Goal: Task Accomplishment & Management: Manage account settings

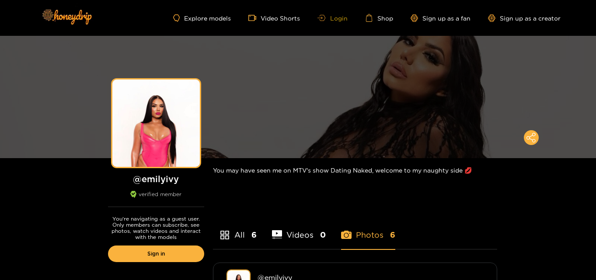
click at [342, 20] on link "Login" at bounding box center [333, 18] width 30 height 7
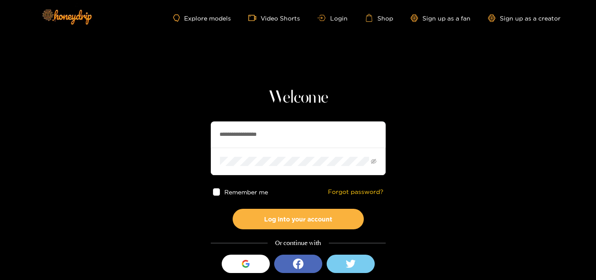
drag, startPoint x: 311, startPoint y: 130, endPoint x: 162, endPoint y: 136, distance: 148.4
click at [162, 136] on section "**********" at bounding box center [298, 155] width 596 height 311
paste input "text"
type input "**********"
click at [164, 149] on section "**********" at bounding box center [298, 155] width 596 height 311
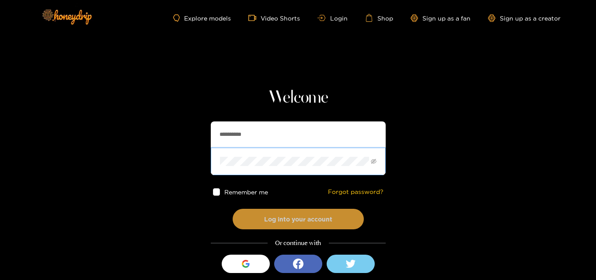
click at [278, 223] on button "Log into your account" at bounding box center [298, 219] width 131 height 21
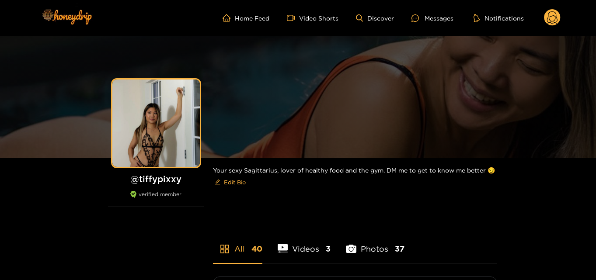
click at [557, 19] on circle at bounding box center [552, 17] width 17 height 17
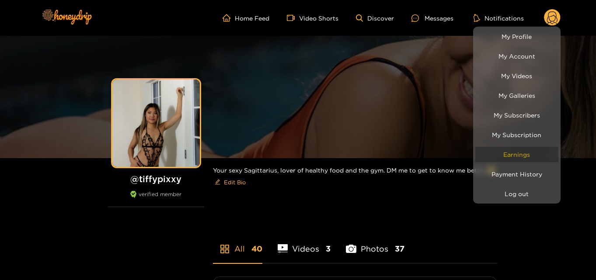
click at [532, 152] on link "Earnings" at bounding box center [517, 154] width 83 height 15
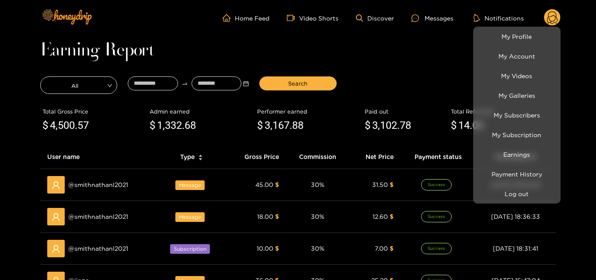
click at [154, 81] on div at bounding box center [298, 140] width 596 height 280
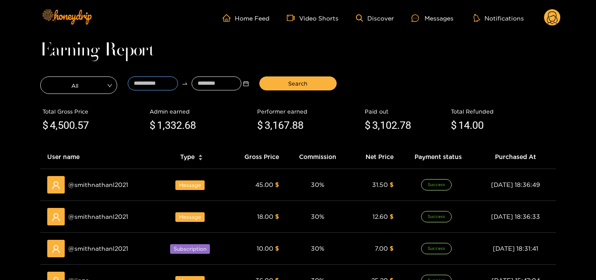
click at [154, 81] on input at bounding box center [153, 84] width 50 height 14
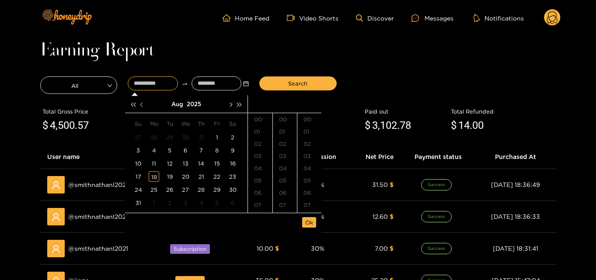
click at [142, 101] on button "button" at bounding box center [142, 103] width 9 height 17
click at [152, 191] on div "28" at bounding box center [154, 190] width 10 height 10
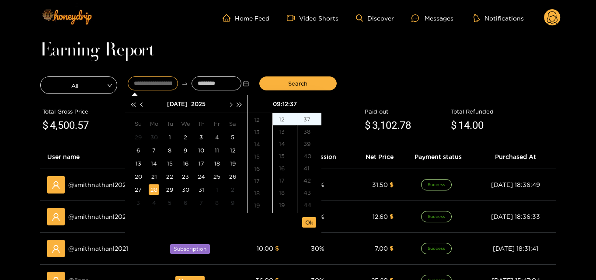
scroll to position [154, 0]
click at [258, 185] on div "18" at bounding box center [260, 186] width 24 height 12
click at [283, 119] on div "00" at bounding box center [285, 119] width 24 height 12
click at [308, 119] on div "00" at bounding box center [309, 119] width 24 height 12
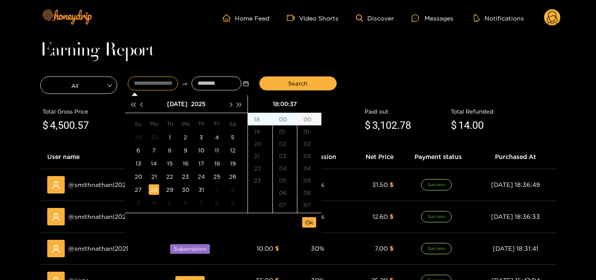
type input "**********"
click at [310, 221] on span "Ok" at bounding box center [309, 222] width 8 height 9
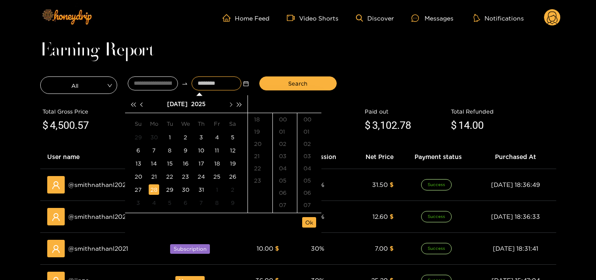
click at [231, 103] on span "button" at bounding box center [230, 104] width 4 height 4
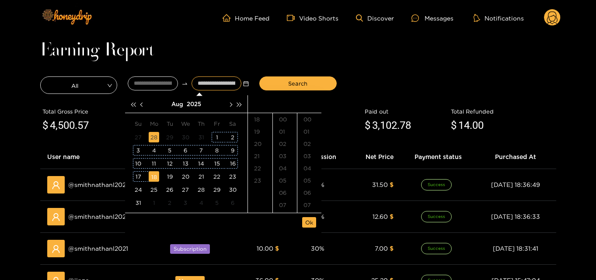
click at [152, 179] on div "18" at bounding box center [154, 176] width 10 height 10
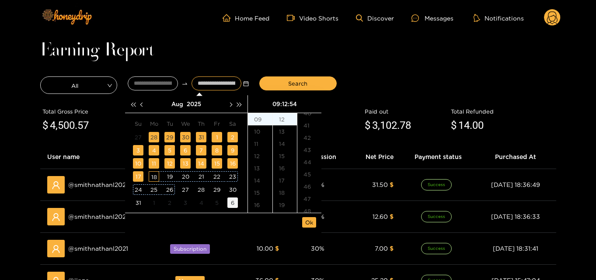
scroll to position [661, 0]
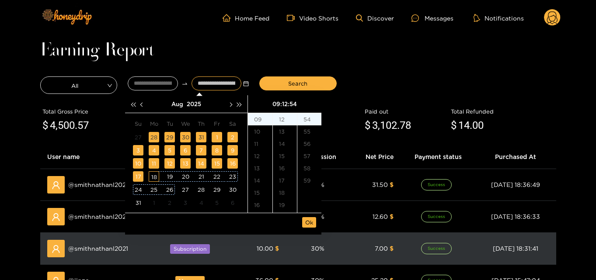
type input "**********"
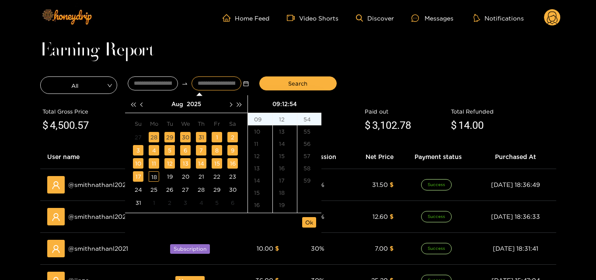
click at [314, 216] on li "Ok" at bounding box center [309, 222] width 14 height 15
click at [313, 216] on li "Ok" at bounding box center [309, 222] width 14 height 15
click at [311, 220] on span "Ok" at bounding box center [309, 222] width 8 height 9
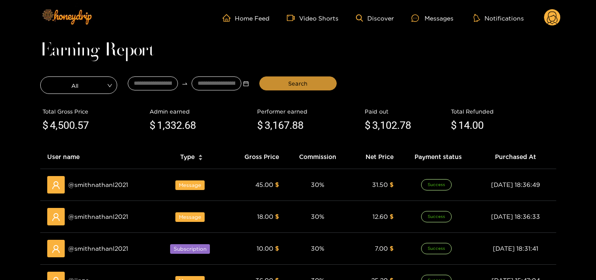
click at [304, 79] on span "Search" at bounding box center [297, 83] width 19 height 9
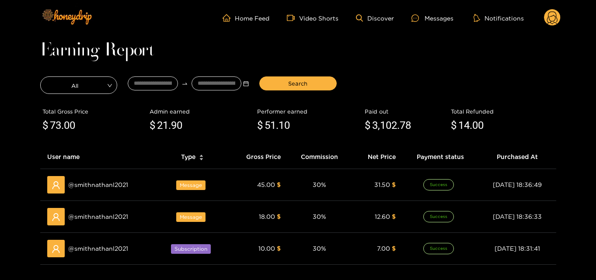
click at [555, 12] on icon at bounding box center [552, 18] width 10 height 15
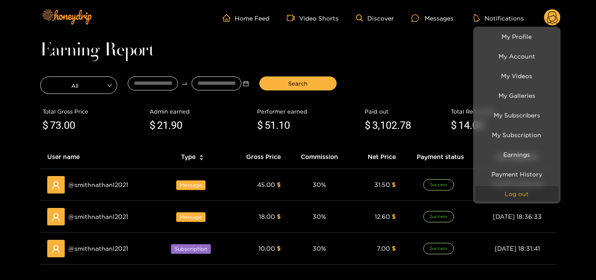
click at [511, 189] on button "Log out" at bounding box center [517, 193] width 83 height 15
